Goal: Information Seeking & Learning: Learn about a topic

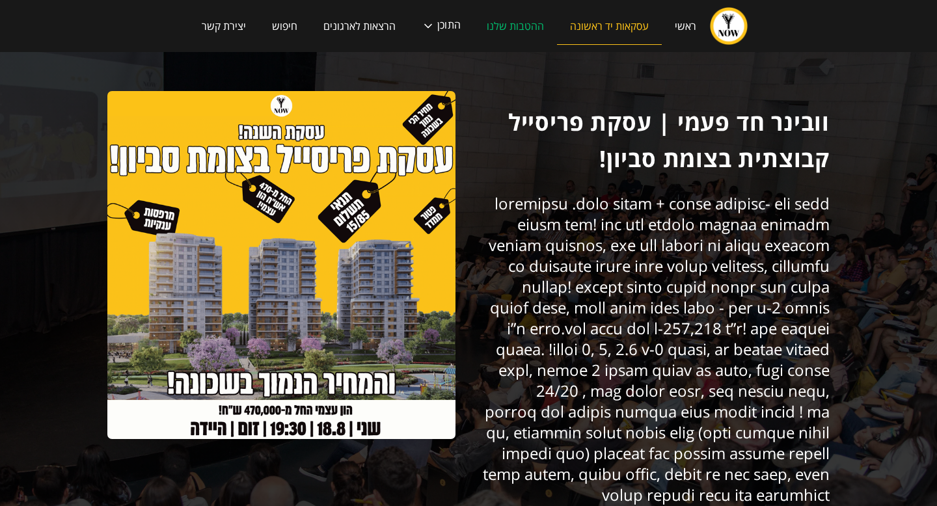
click at [574, 27] on link "עסקאות יד ראשונה" at bounding box center [609, 26] width 105 height 37
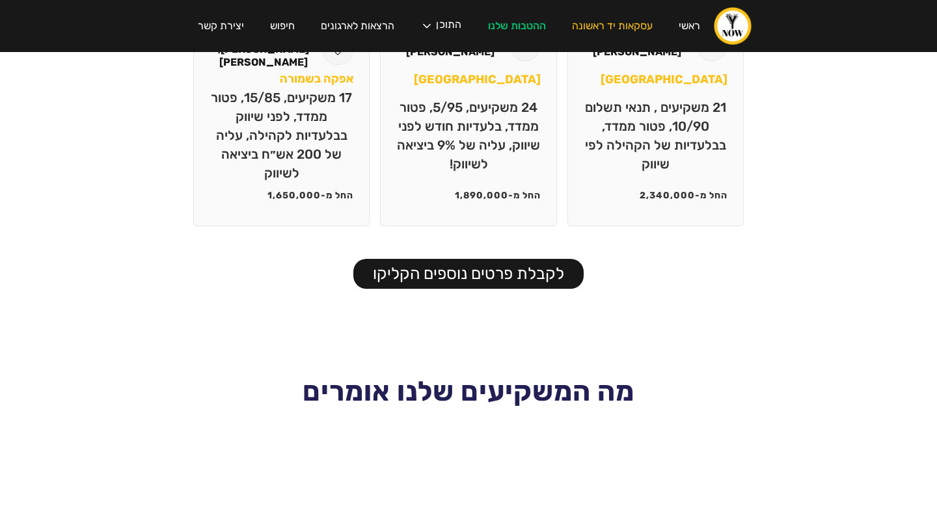
scroll to position [1528, 0]
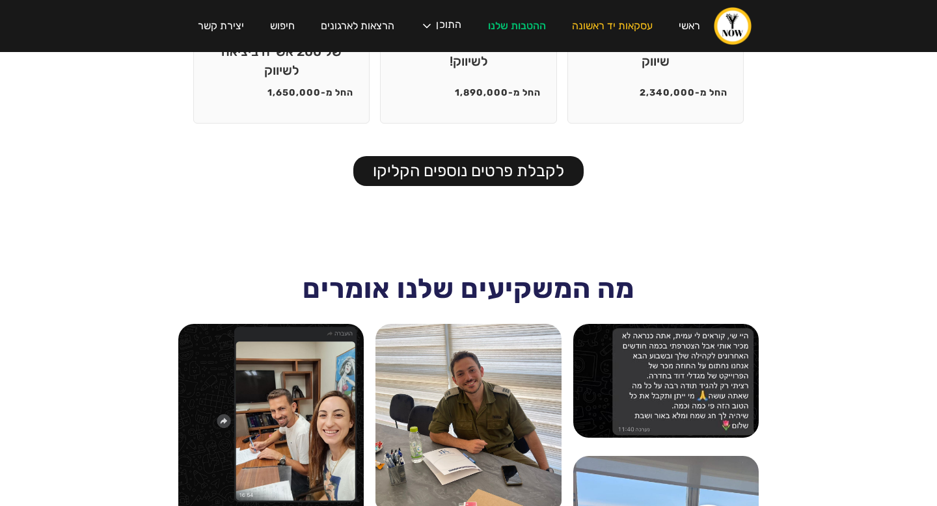
click at [443, 163] on link "לקבלת פרטים נוספים הקליקו" at bounding box center [468, 171] width 230 height 30
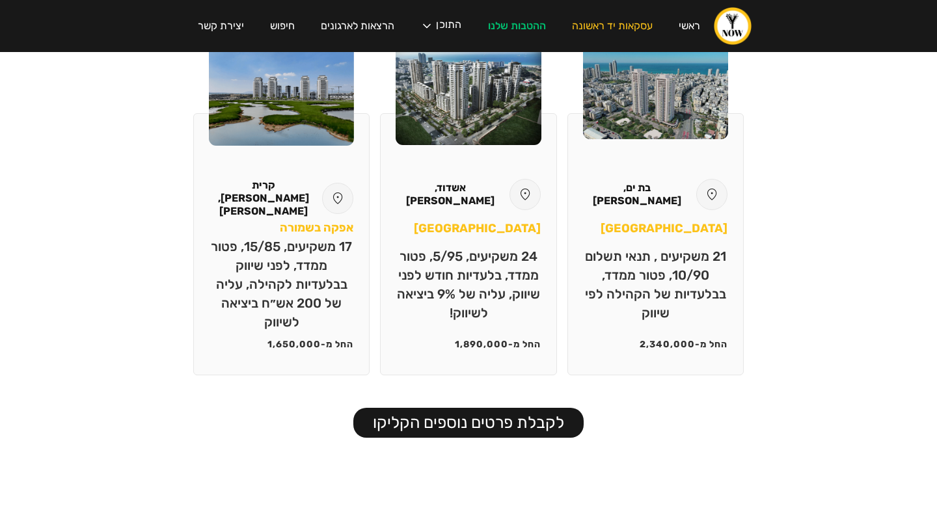
scroll to position [1257, 0]
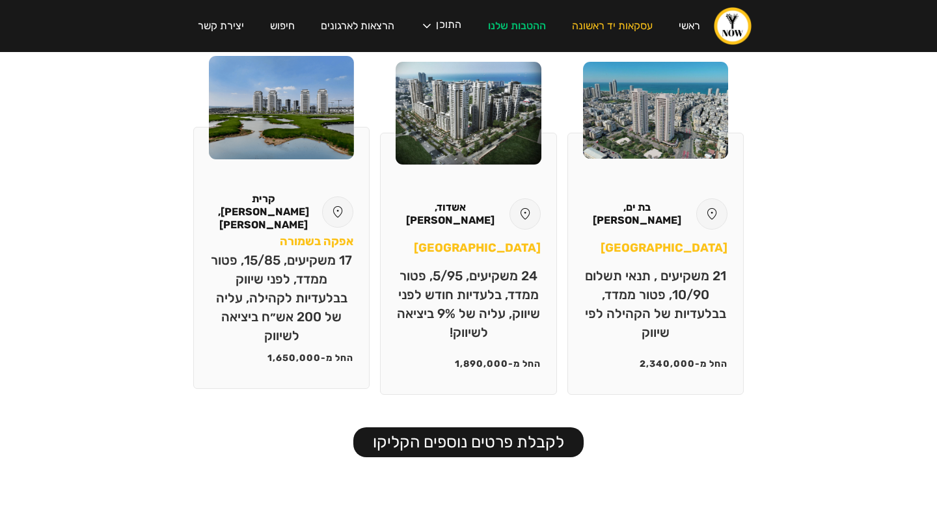
click at [310, 161] on div "קרית באיליק, דמרי אפקה בשמורה 17 משקיעים, 15/85, פטור ממדד, לפני שיווק בבלעדיות…" at bounding box center [281, 258] width 176 height 262
click at [304, 299] on p "17 משקיעים, 15/85, פטור ממדד, לפני שיווק בבלעדיות לקהילה, עליה של 200 אש״ח ביצי…" at bounding box center [282, 298] width 144 height 94
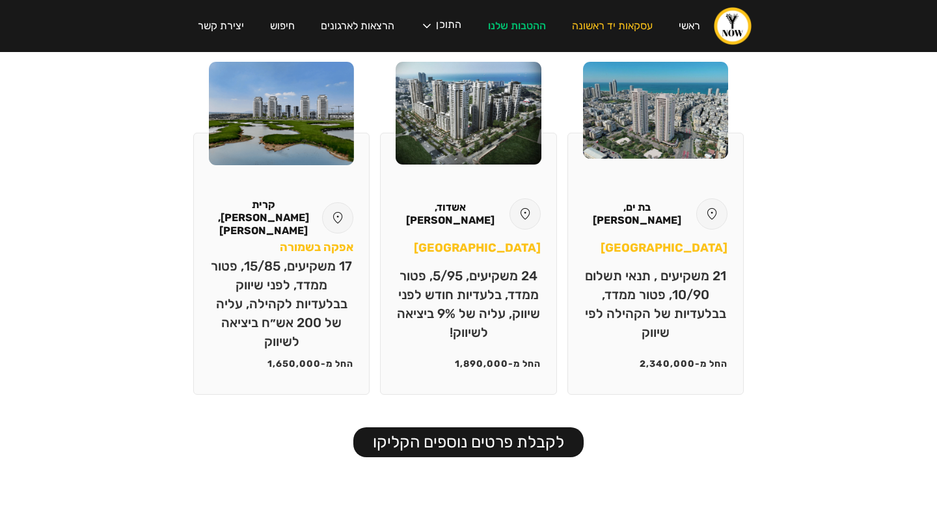
click at [408, 428] on link "לקבלת פרטים נוספים הקליקו" at bounding box center [468, 443] width 230 height 30
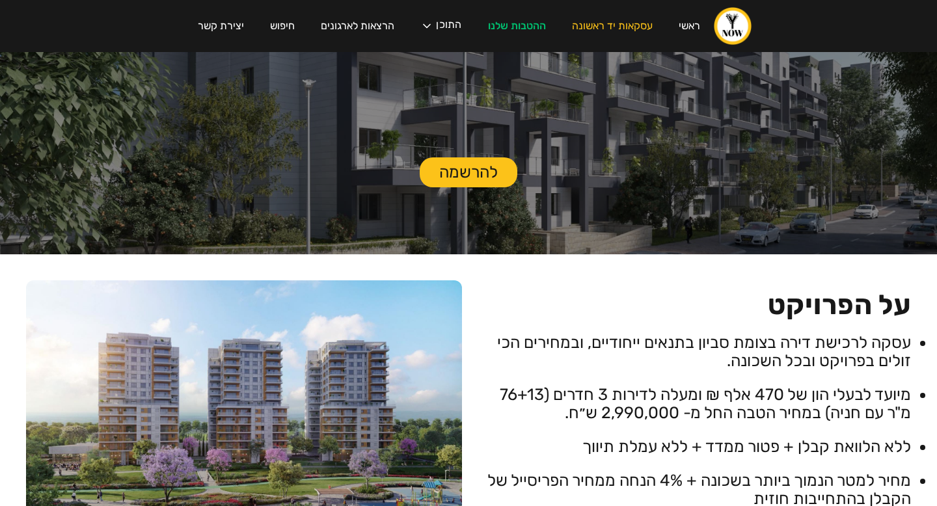
scroll to position [0, 0]
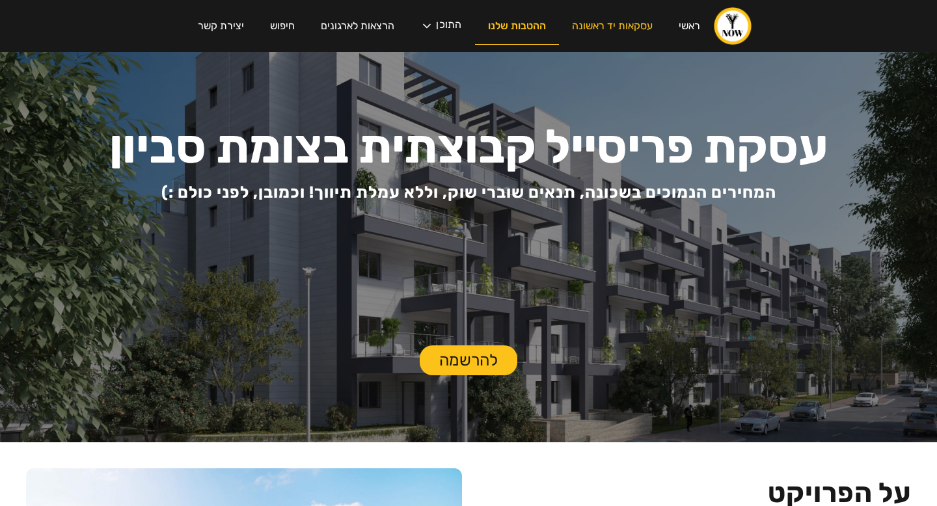
click at [523, 26] on link "ההטבות שלנו" at bounding box center [517, 26] width 84 height 37
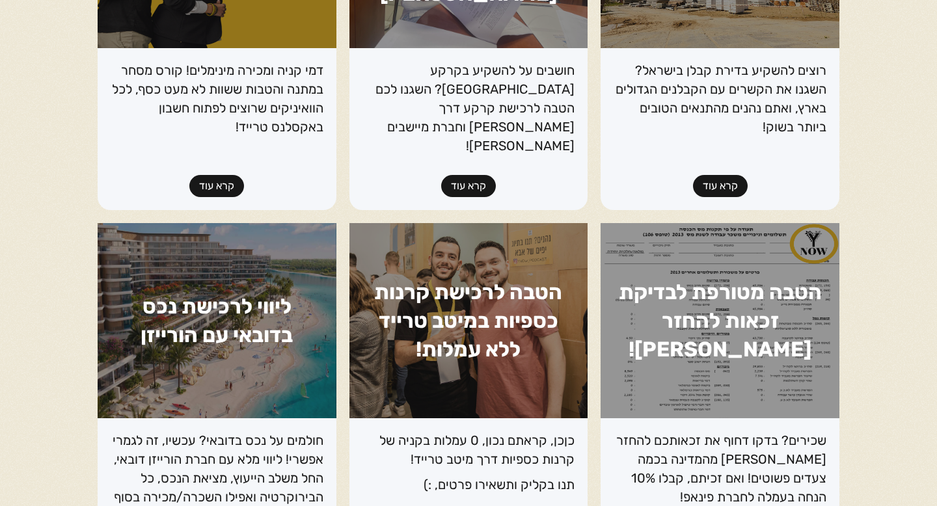
scroll to position [1220, 0]
